Goal: Transaction & Acquisition: Purchase product/service

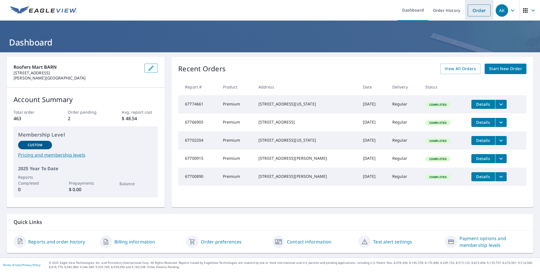
click at [475, 18] on li "Order" at bounding box center [479, 10] width 29 height 21
click at [480, 10] on link "Order" at bounding box center [479, 11] width 23 height 12
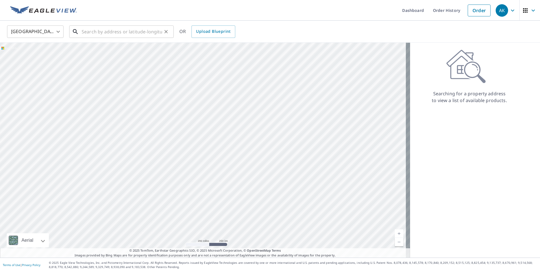
click at [127, 31] on input "text" at bounding box center [122, 32] width 81 height 16
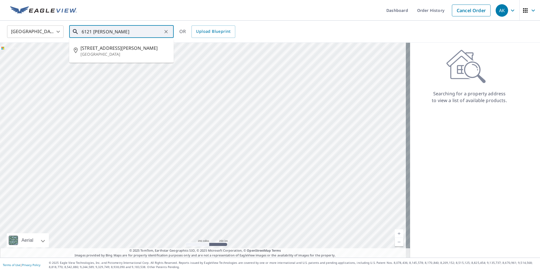
click at [115, 53] on p "[GEOGRAPHIC_DATA]" at bounding box center [125, 54] width 89 height 6
type input "[STREET_ADDRESS][PERSON_NAME]"
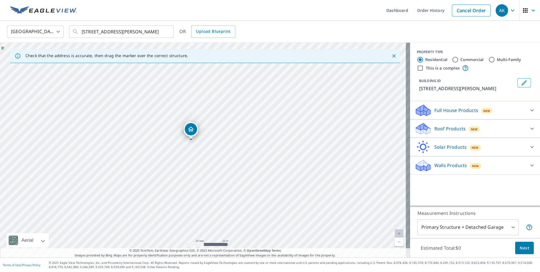
click at [450, 111] on p "Full House Products" at bounding box center [457, 110] width 44 height 7
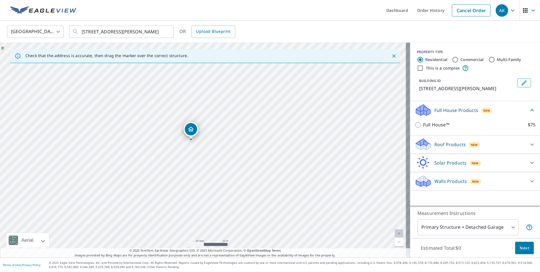
click at [447, 141] on p "Roof Products" at bounding box center [450, 144] width 31 height 7
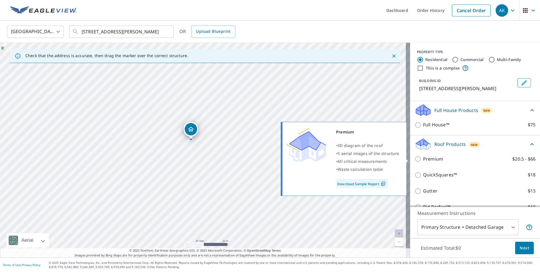
drag, startPoint x: 432, startPoint y: 160, endPoint x: 448, endPoint y: 164, distance: 16.4
click at [432, 160] on p "Premium" at bounding box center [433, 158] width 20 height 7
click at [423, 160] on input "Premium $20.5 - $66" at bounding box center [419, 158] width 8 height 7
checkbox input "true"
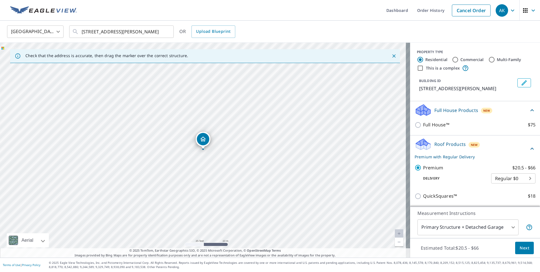
click at [521, 252] on button "Next" at bounding box center [525, 248] width 19 height 13
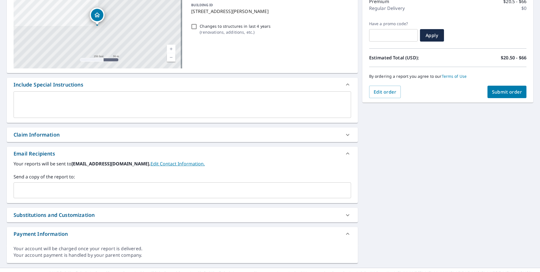
scroll to position [88, 0]
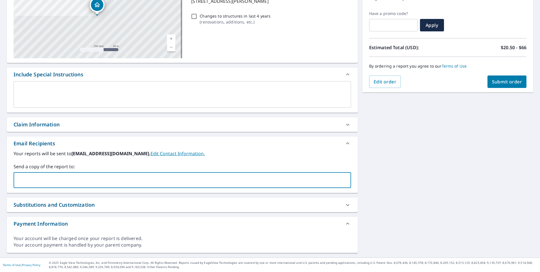
click at [73, 179] on input "text" at bounding box center [178, 180] width 324 height 11
type input "[PERSON_NAME][EMAIL_ADDRESS][DOMAIN_NAME]"
click at [511, 87] on button "Submit order" at bounding box center [507, 81] width 39 height 12
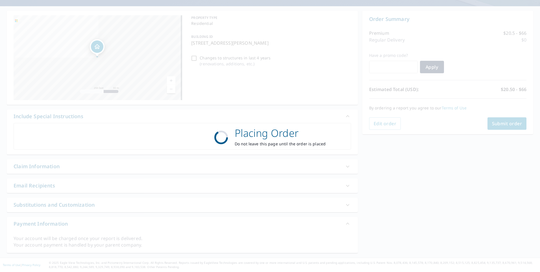
scroll to position [46, 0]
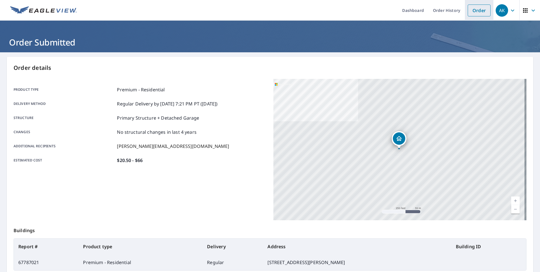
click at [478, 15] on link "Order" at bounding box center [479, 11] width 23 height 12
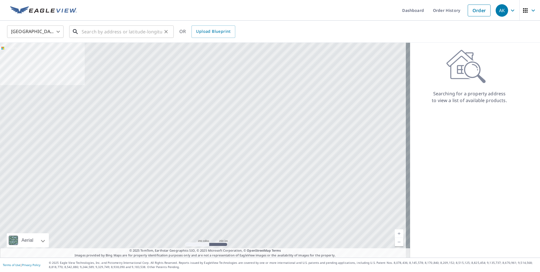
click at [96, 27] on input "text" at bounding box center [122, 32] width 81 height 16
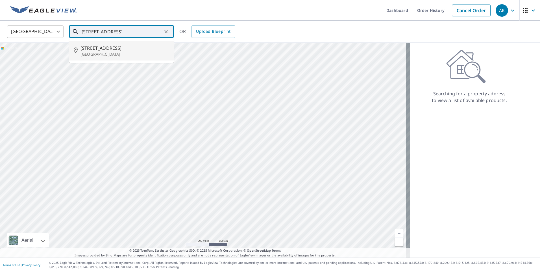
click at [113, 50] on span "[STREET_ADDRESS]" at bounding box center [125, 48] width 89 height 7
type input "[STREET_ADDRESS]"
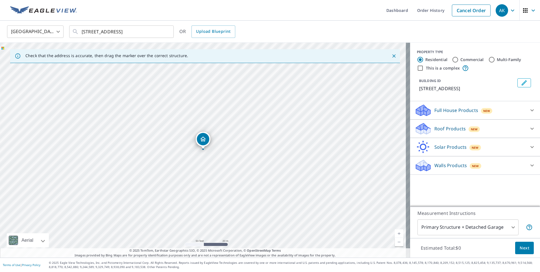
click at [446, 132] on p "Roof Products" at bounding box center [450, 128] width 31 height 7
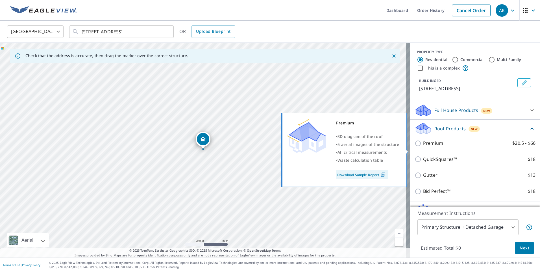
click at [440, 147] on label "Premium $20.5 - $66" at bounding box center [479, 143] width 112 height 7
click at [423, 147] on input "Premium $20.5 - $66" at bounding box center [419, 143] width 8 height 7
checkbox input "true"
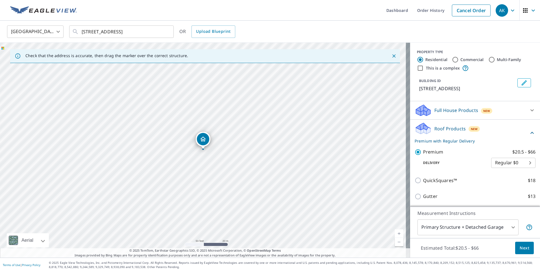
click at [521, 247] on span "Next" at bounding box center [525, 247] width 10 height 7
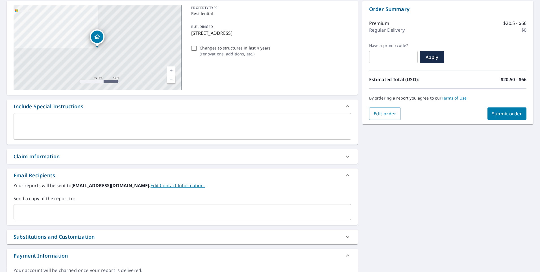
scroll to position [57, 0]
click at [92, 212] on input "text" at bounding box center [178, 211] width 324 height 11
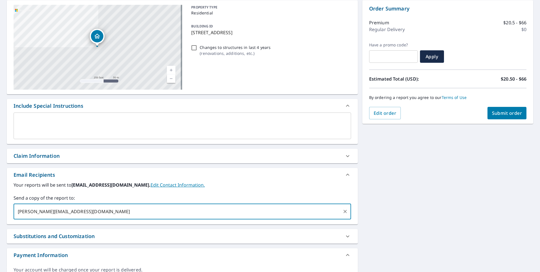
type input "[PERSON_NAME][EMAIL_ADDRESS][DOMAIN_NAME]"
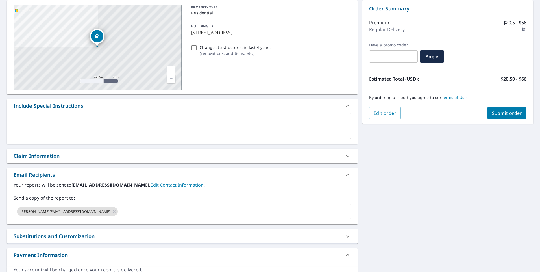
click at [53, 159] on div "Claim Information" at bounding box center [37, 156] width 46 height 8
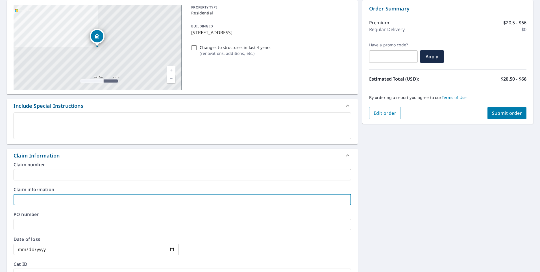
click at [50, 194] on input "text" at bounding box center [183, 199] width 338 height 11
type input "BARR500"
click at [497, 115] on span "Submit order" at bounding box center [507, 113] width 30 height 6
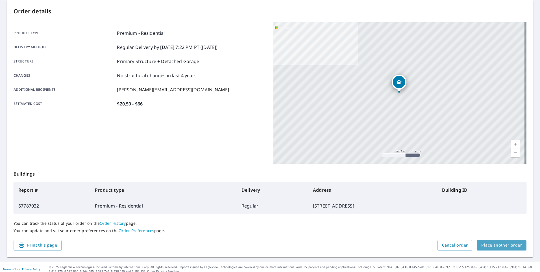
click at [506, 244] on span "Place another order" at bounding box center [502, 245] width 41 height 7
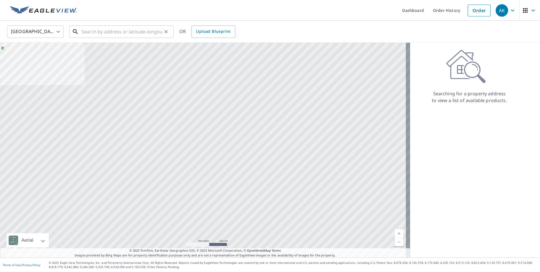
click at [116, 30] on input "text" at bounding box center [122, 32] width 81 height 16
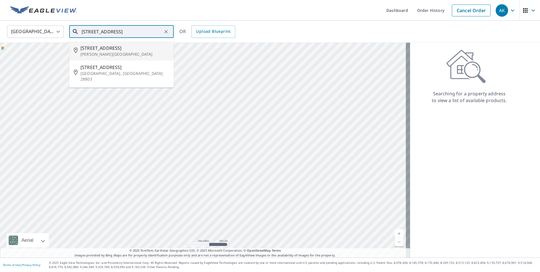
click at [123, 53] on p "[PERSON_NAME][GEOGRAPHIC_DATA]" at bounding box center [125, 54] width 89 height 6
type input "[STREET_ADDRESS][PERSON_NAME]"
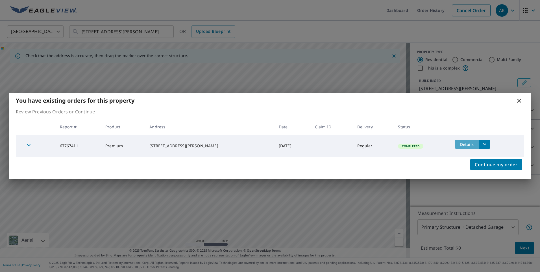
click at [469, 145] on span "Details" at bounding box center [467, 144] width 17 height 5
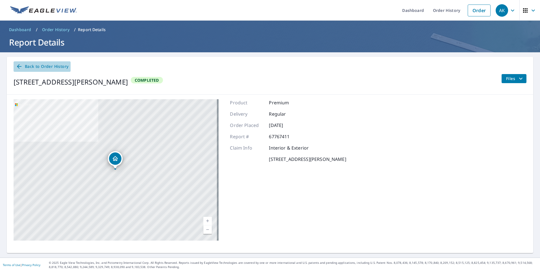
click at [23, 69] on span "Back to Order History" at bounding box center [42, 66] width 53 height 7
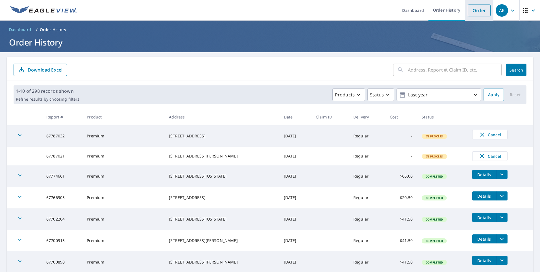
click at [476, 14] on link "Order" at bounding box center [479, 11] width 23 height 12
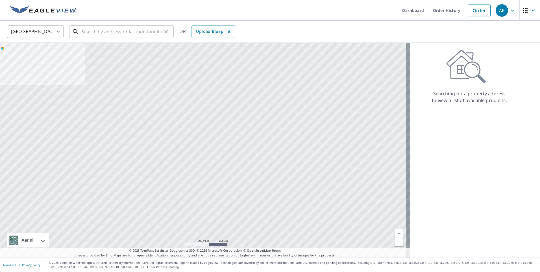
click at [98, 35] on input "text" at bounding box center [122, 32] width 81 height 16
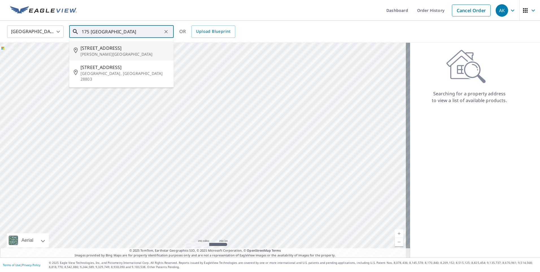
click at [107, 50] on span "[STREET_ADDRESS]" at bounding box center [125, 48] width 89 height 7
type input "[STREET_ADDRESS][PERSON_NAME]"
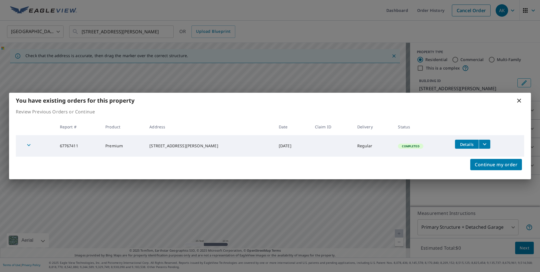
click at [521, 99] on icon at bounding box center [520, 101] width 4 height 4
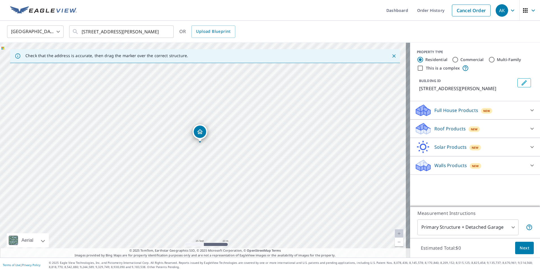
drag, startPoint x: 208, startPoint y: 148, endPoint x: 205, endPoint y: 141, distance: 7.8
click at [435, 129] on p "Roof Products" at bounding box center [450, 128] width 31 height 7
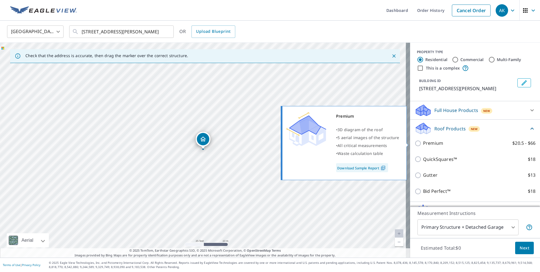
click at [444, 148] on div "Premium $20.5 - $66" at bounding box center [475, 143] width 121 height 16
click at [441, 143] on label "Premium $20.5 - $66" at bounding box center [479, 143] width 112 height 7
click at [423, 143] on input "Premium $20.5 - $66" at bounding box center [419, 143] width 8 height 7
checkbox input "true"
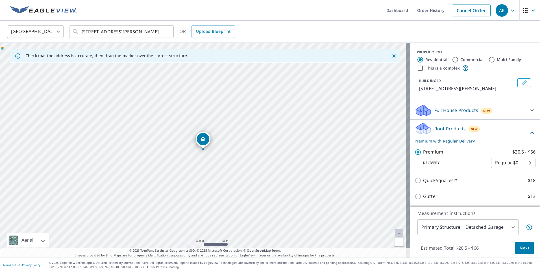
click at [522, 246] on span "Next" at bounding box center [525, 247] width 10 height 7
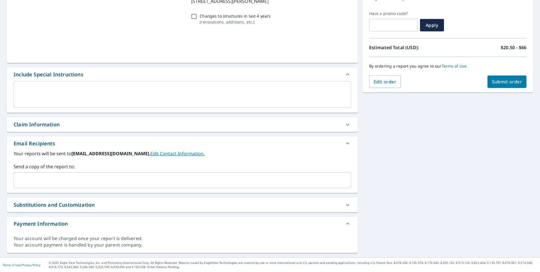
scroll to position [88, 0]
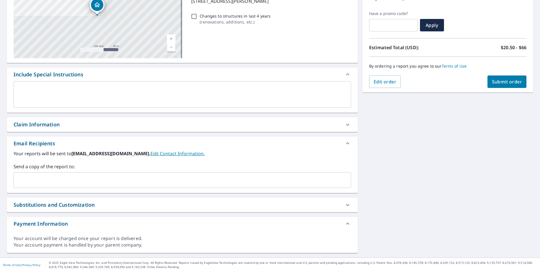
click at [67, 179] on input "text" at bounding box center [178, 180] width 324 height 11
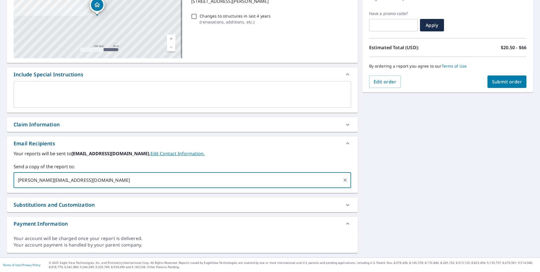
drag, startPoint x: 103, startPoint y: 183, endPoint x: 14, endPoint y: 183, distance: 88.5
click at [14, 183] on div "[PERSON_NAME][EMAIL_ADDRESS][DOMAIN_NAME] ​" at bounding box center [183, 180] width 338 height 16
type input "[PERSON_NAME][EMAIL_ADDRESS][DOMAIN_NAME]"
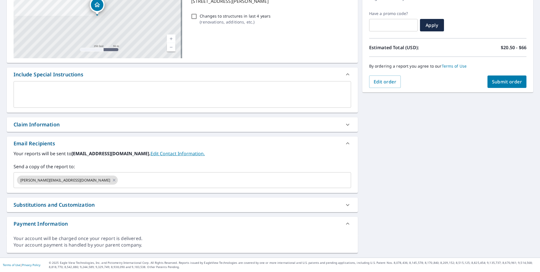
click at [55, 129] on div "Claim Information" at bounding box center [182, 124] width 351 height 14
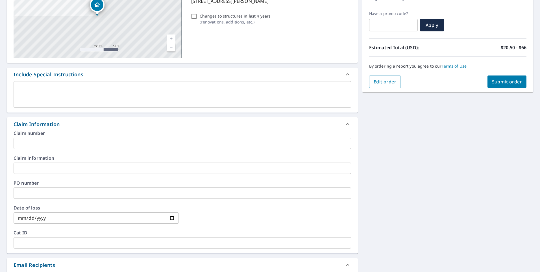
click at [49, 164] on input "text" at bounding box center [183, 168] width 338 height 11
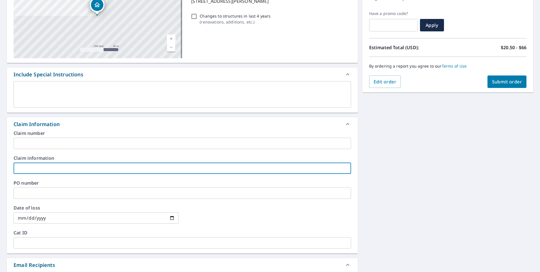
type input "BARR500"
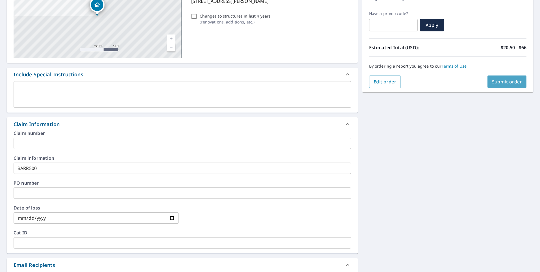
click at [517, 83] on span "Submit order" at bounding box center [507, 82] width 30 height 6
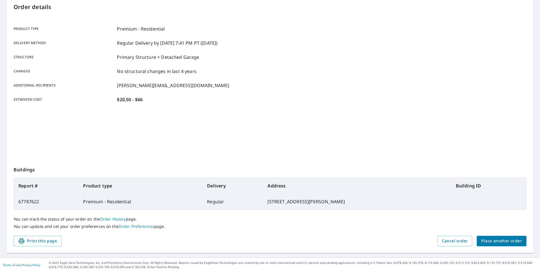
scroll to position [61, 0]
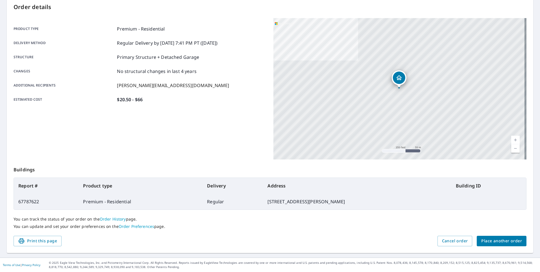
click at [498, 239] on span "Place another order" at bounding box center [502, 240] width 41 height 7
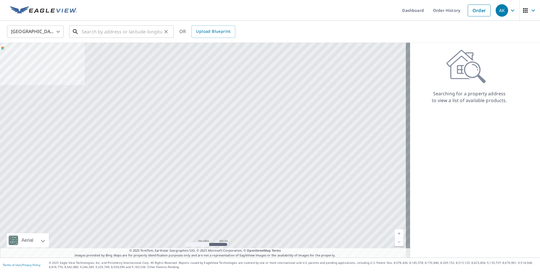
click at [116, 33] on input "text" at bounding box center [122, 32] width 81 height 16
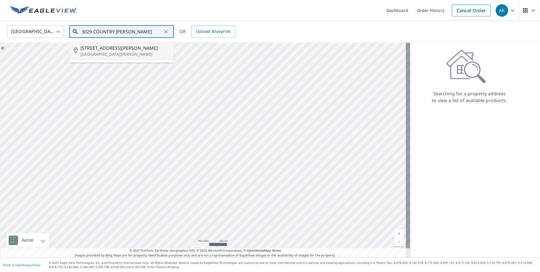
click at [112, 49] on span "[STREET_ADDRESS][PERSON_NAME]" at bounding box center [125, 48] width 89 height 7
type input "[STREET_ADDRESS][PERSON_NAME][PERSON_NAME]"
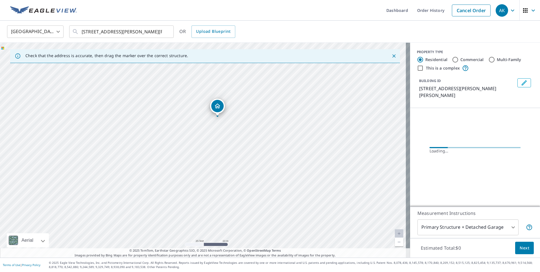
drag, startPoint x: 231, startPoint y: 107, endPoint x: 232, endPoint y: 121, distance: 14.4
click at [232, 121] on div "[STREET_ADDRESS][PERSON_NAME][PERSON_NAME]" at bounding box center [205, 150] width 410 height 215
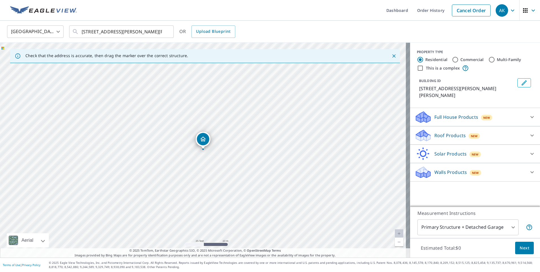
drag, startPoint x: 443, startPoint y: 138, endPoint x: 446, endPoint y: 142, distance: 5.1
click at [443, 138] on p "Roof Products" at bounding box center [450, 135] width 31 height 7
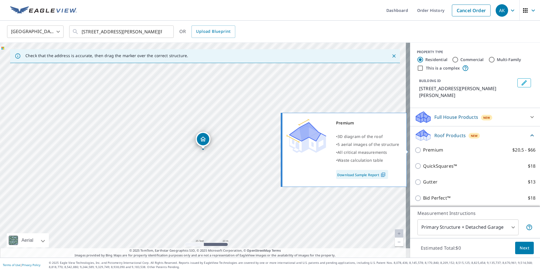
click at [446, 152] on label "Premium $20.5 - $66" at bounding box center [479, 149] width 112 height 7
click at [423, 152] on input "Premium $20.5 - $66" at bounding box center [419, 150] width 8 height 7
checkbox input "true"
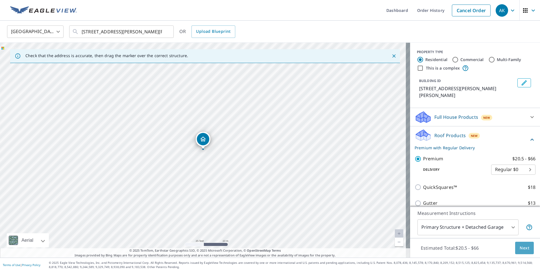
click at [520, 249] on span "Next" at bounding box center [525, 247] width 10 height 7
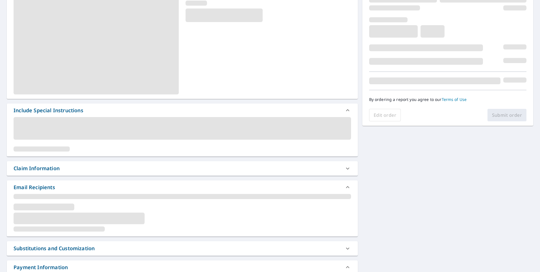
scroll to position [85, 0]
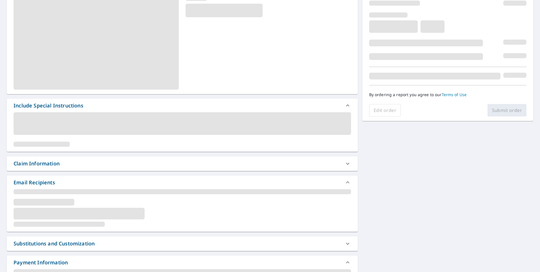
click at [73, 161] on div "Claim Information" at bounding box center [178, 164] width 328 height 8
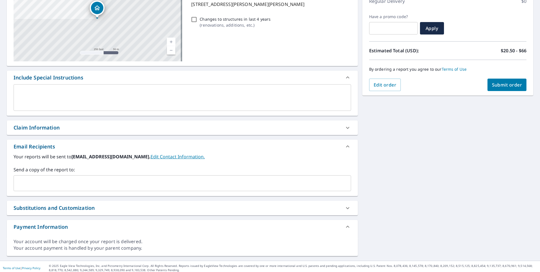
click at [64, 182] on input "text" at bounding box center [178, 183] width 324 height 11
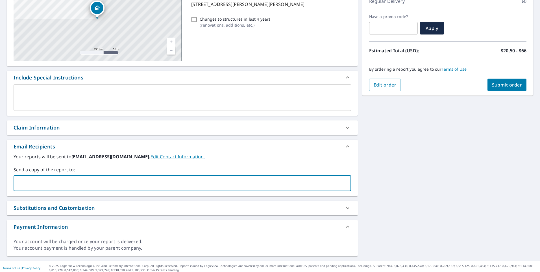
paste input "[PERSON_NAME][EMAIL_ADDRESS][DOMAIN_NAME]"
type input "[PERSON_NAME][EMAIL_ADDRESS][DOMAIN_NAME]"
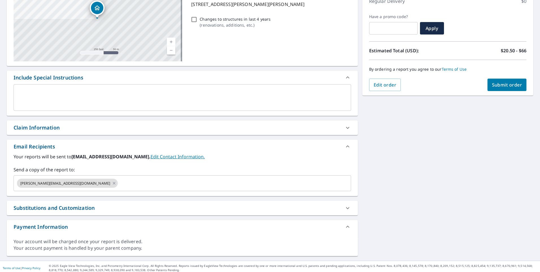
click at [90, 129] on div "Claim Information" at bounding box center [178, 128] width 328 height 8
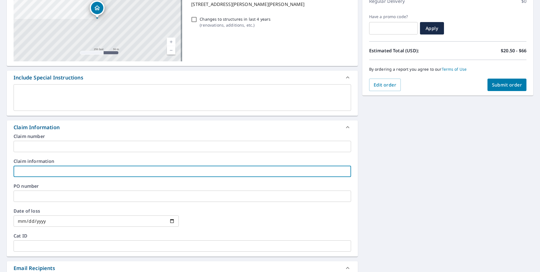
click at [59, 166] on input "text" at bounding box center [183, 171] width 338 height 11
type input "BARR500"
click at [501, 81] on button "Submit order" at bounding box center [507, 85] width 39 height 12
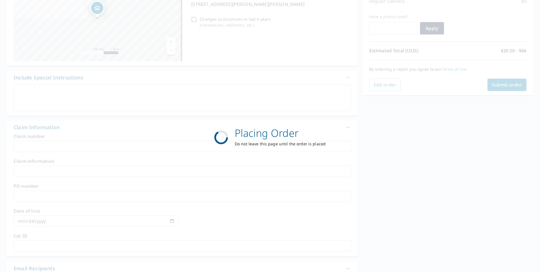
scroll to position [61, 0]
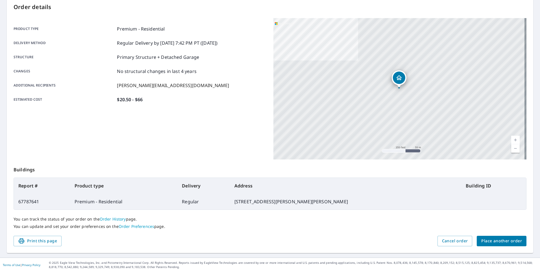
click at [506, 246] on button "Place another order" at bounding box center [502, 241] width 50 height 10
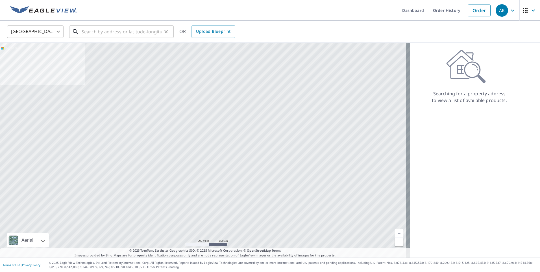
click at [128, 34] on input "text" at bounding box center [122, 32] width 81 height 16
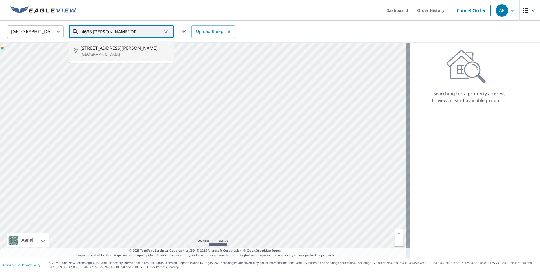
click at [123, 52] on p "[GEOGRAPHIC_DATA]" at bounding box center [125, 54] width 89 height 6
type input "[STREET_ADDRESS][PERSON_NAME]"
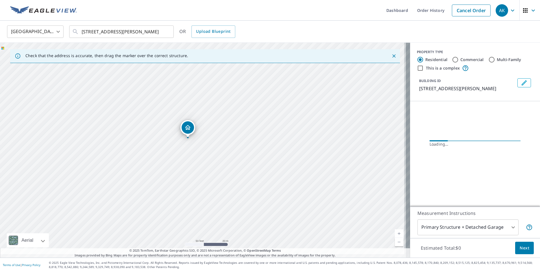
click at [235, 148] on div "[STREET_ADDRESS][PERSON_NAME]" at bounding box center [205, 150] width 410 height 215
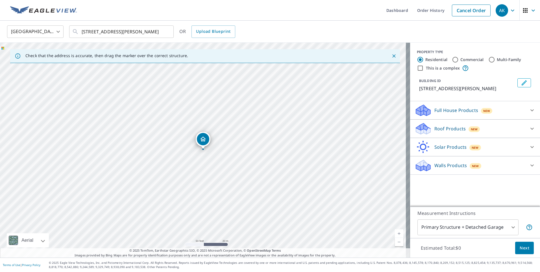
drag, startPoint x: 187, startPoint y: 137, endPoint x: 213, endPoint y: 144, distance: 26.0
click at [151, 33] on input "[STREET_ADDRESS][PERSON_NAME]" at bounding box center [122, 32] width 81 height 16
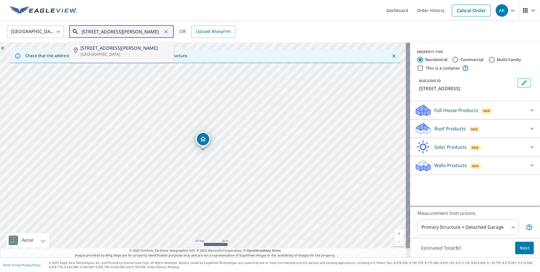
click at [93, 48] on span "[STREET_ADDRESS][PERSON_NAME]" at bounding box center [125, 48] width 89 height 7
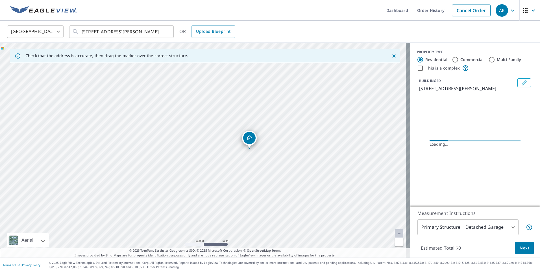
drag, startPoint x: 193, startPoint y: 140, endPoint x: 249, endPoint y: 148, distance: 56.2
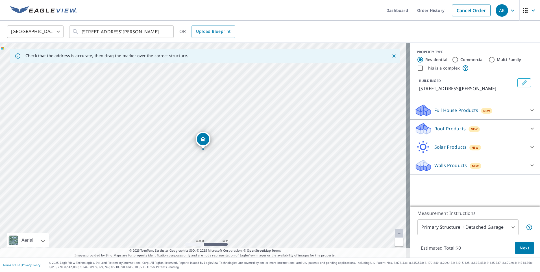
click at [449, 131] on p "Roof Products" at bounding box center [450, 128] width 31 height 7
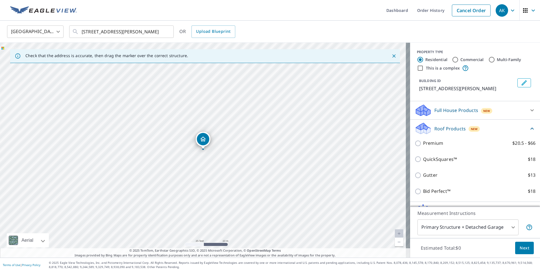
click at [430, 148] on div "Premium $20.5 - $66" at bounding box center [475, 143] width 121 height 16
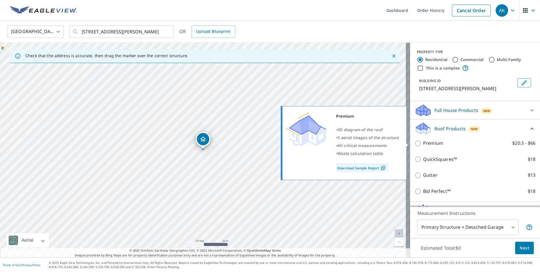
click at [426, 141] on p "Premium" at bounding box center [433, 143] width 20 height 7
click at [423, 141] on input "Premium $20.5 - $66" at bounding box center [419, 143] width 8 height 7
checkbox input "true"
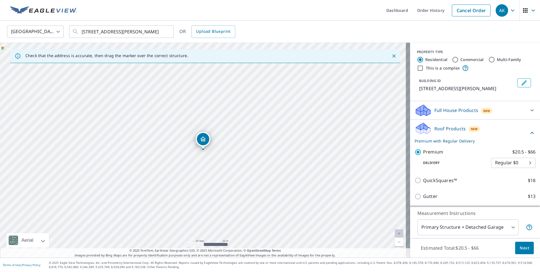
click at [523, 249] on span "Next" at bounding box center [525, 247] width 10 height 7
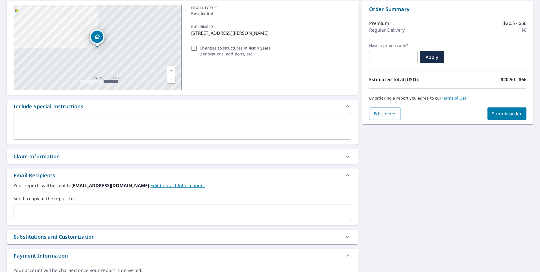
scroll to position [57, 0]
click at [102, 209] on input "text" at bounding box center [178, 211] width 324 height 11
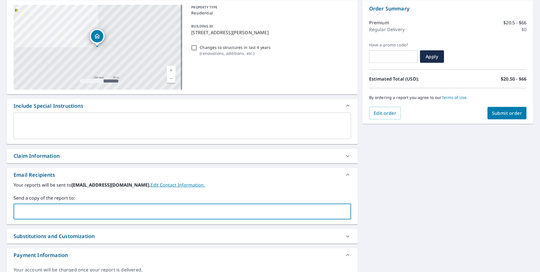
paste input "[PERSON_NAME][EMAIL_ADDRESS][DOMAIN_NAME]"
type input "[PERSON_NAME][EMAIL_ADDRESS][DOMAIN_NAME]"
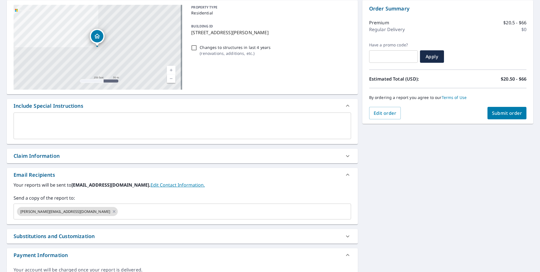
click at [100, 151] on div "Claim Information" at bounding box center [182, 156] width 351 height 14
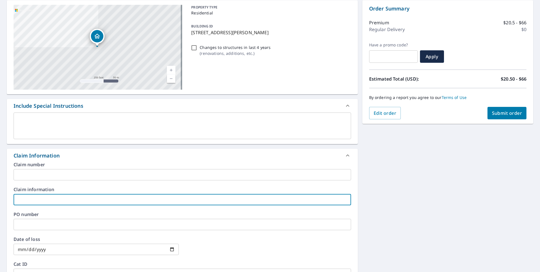
click at [51, 195] on input "text" at bounding box center [183, 199] width 338 height 11
type input "BARR500"
click at [492, 115] on span "Submit order" at bounding box center [507, 113] width 30 height 6
